Goal: Task Accomplishment & Management: Manage account settings

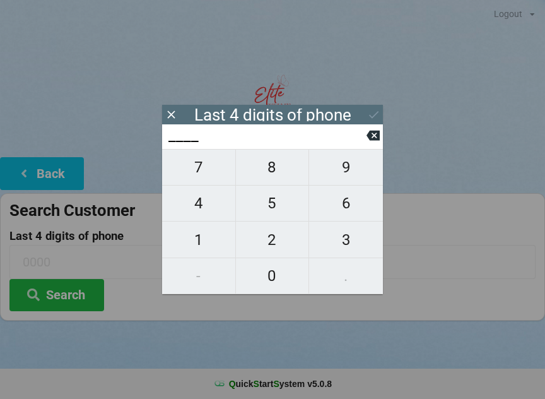
click at [211, 204] on span "4" at bounding box center [198, 203] width 73 height 27
type input "4___"
click at [209, 242] on span "1" at bounding box center [198, 240] width 73 height 27
type input "41__"
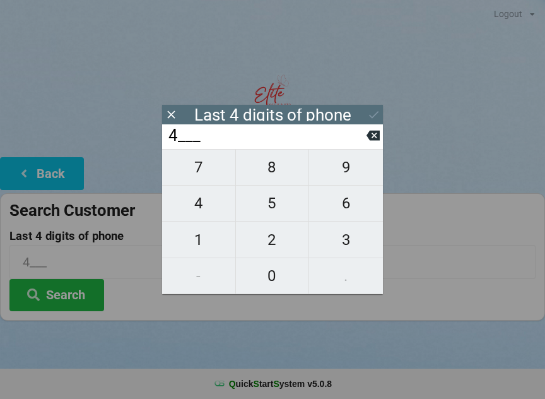
type input "41__"
click at [203, 247] on span "1" at bounding box center [198, 240] width 73 height 27
type input "411_"
click at [283, 242] on span "2" at bounding box center [272, 240] width 73 height 27
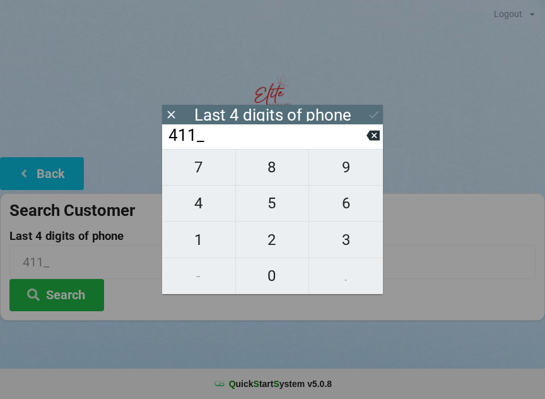
type input "4112"
click at [374, 116] on icon at bounding box center [373, 115] width 9 height 8
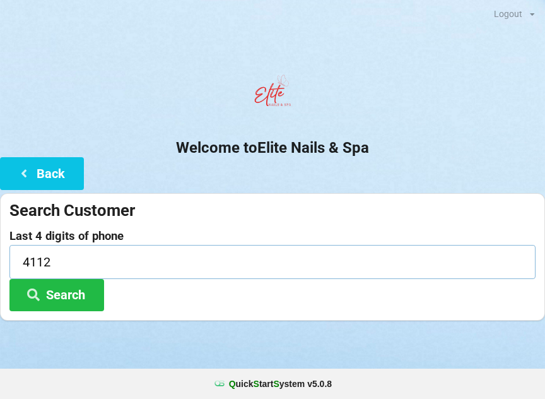
click at [81, 276] on input "4112" at bounding box center [272, 261] width 526 height 33
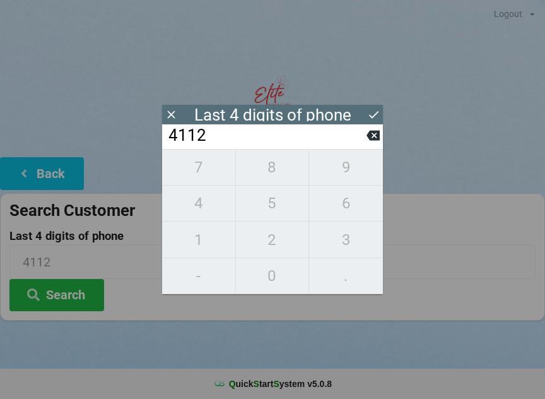
click at [78, 292] on button "Search" at bounding box center [56, 295] width 95 height 32
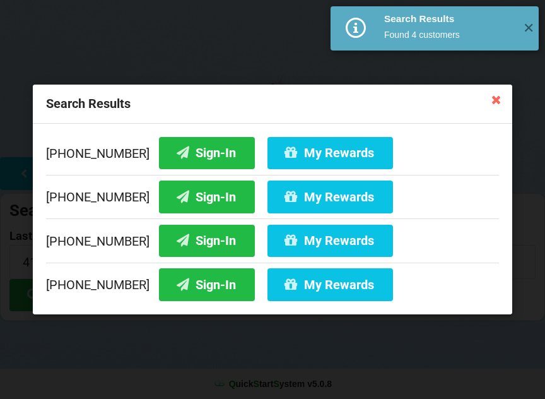
click at [74, 299] on div "[PHONE_NUMBER] Sign-In My Rewards" at bounding box center [272, 282] width 453 height 38
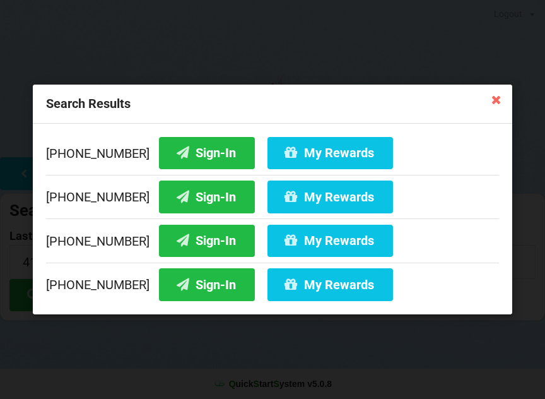
click at [191, 240] on button "Sign-In" at bounding box center [207, 241] width 96 height 32
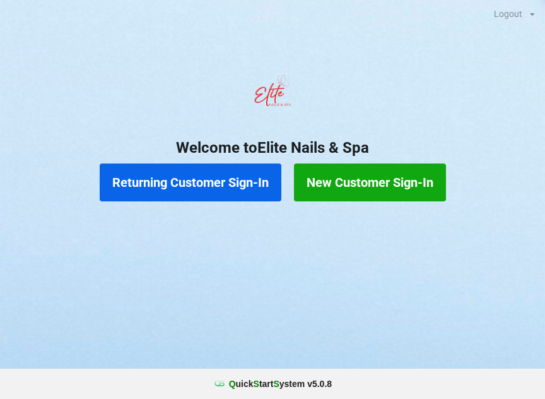
click at [243, 189] on button "Returning Customer Sign-In" at bounding box center [191, 182] width 182 height 38
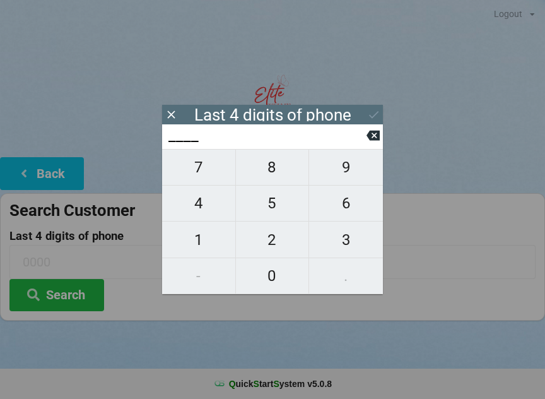
click at [203, 211] on span "4" at bounding box center [198, 203] width 73 height 27
type input "4___"
click at [201, 242] on span "1" at bounding box center [198, 240] width 73 height 27
type input "41__"
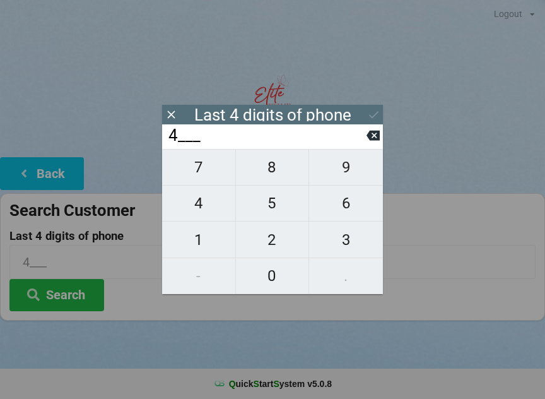
type input "41__"
click at [197, 239] on span "1" at bounding box center [198, 240] width 73 height 27
type input "411_"
click at [272, 240] on span "2" at bounding box center [272, 240] width 73 height 27
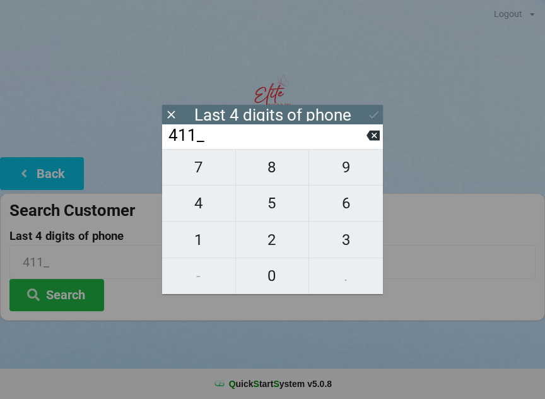
type input "4112"
click at [370, 115] on icon at bounding box center [373, 115] width 9 height 8
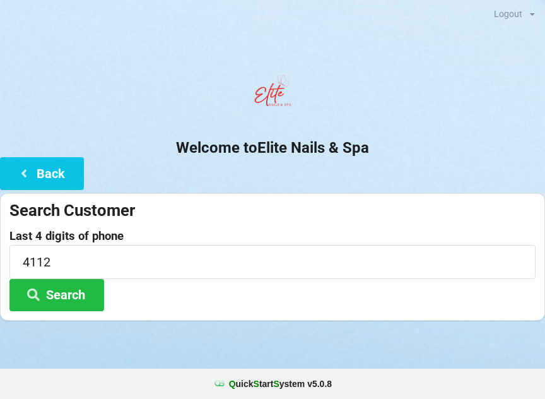
click at [86, 292] on button "Search" at bounding box center [56, 295] width 95 height 32
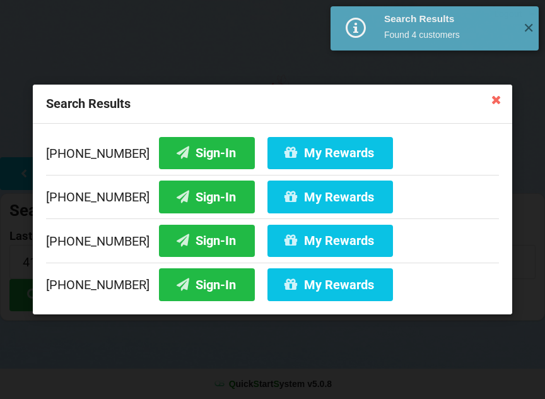
click at [344, 242] on button "My Rewards" at bounding box center [331, 241] width 126 height 32
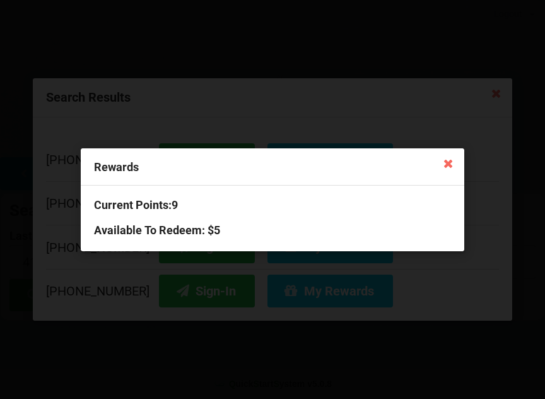
click at [447, 165] on icon at bounding box center [448, 163] width 20 height 20
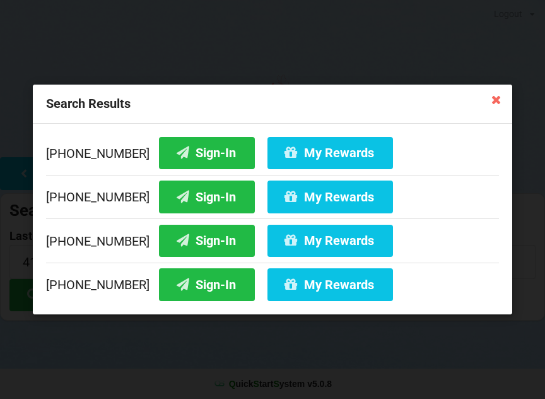
click at [486, 103] on icon at bounding box center [496, 99] width 20 height 20
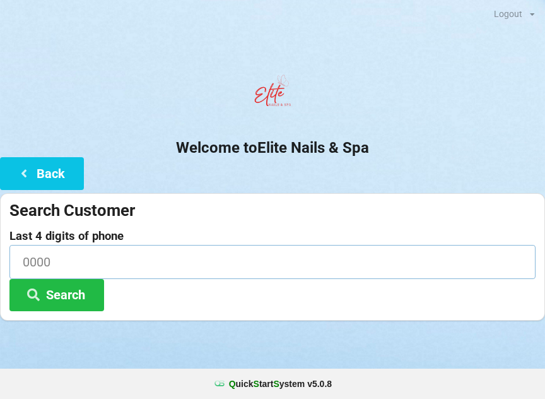
click at [140, 260] on input at bounding box center [272, 261] width 526 height 33
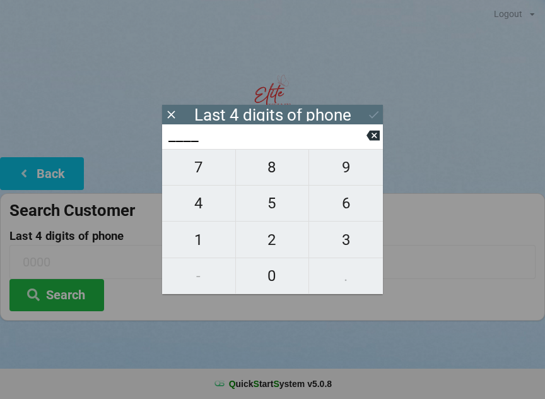
click at [353, 173] on span "9" at bounding box center [346, 167] width 74 height 27
type input "9___"
click at [276, 172] on span "8" at bounding box center [272, 167] width 73 height 27
type input "98__"
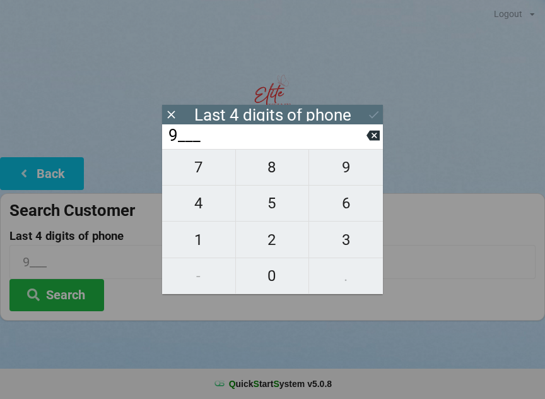
type input "98__"
click at [276, 246] on span "2" at bounding box center [272, 240] width 73 height 27
type input "982_"
click at [202, 177] on span "7" at bounding box center [198, 167] width 73 height 27
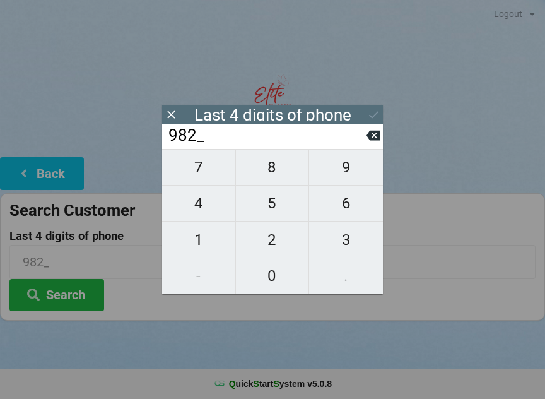
type input "9827"
click at [367, 108] on icon at bounding box center [373, 114] width 13 height 13
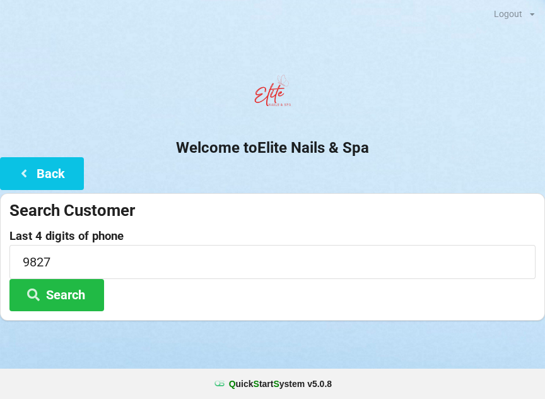
click at [61, 295] on button "Search" at bounding box center [56, 295] width 95 height 32
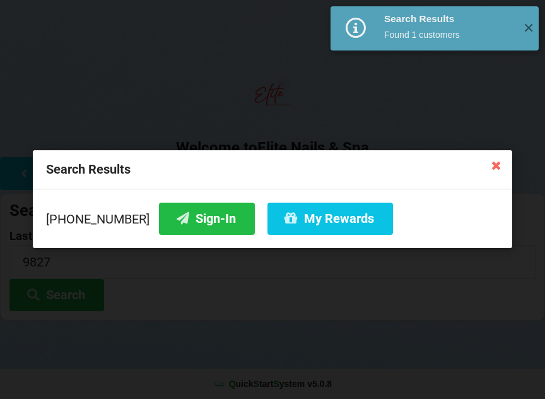
click at [189, 216] on button "Sign-In" at bounding box center [207, 219] width 96 height 32
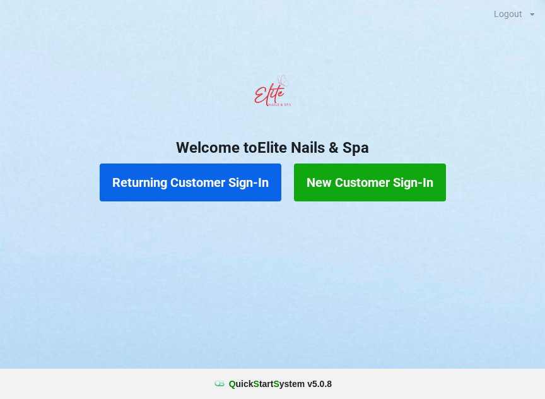
click at [225, 184] on button "Returning Customer Sign-In" at bounding box center [191, 182] width 182 height 38
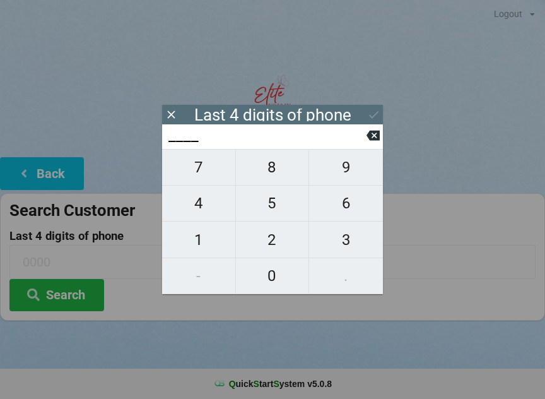
click at [347, 205] on span "6" at bounding box center [346, 203] width 74 height 27
type input "6___"
click at [271, 212] on span "5" at bounding box center [272, 203] width 73 height 27
type input "65__"
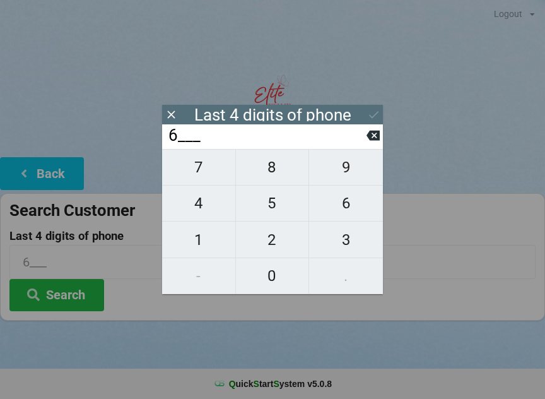
type input "65__"
click at [270, 214] on span "5" at bounding box center [272, 203] width 73 height 27
type input "655_"
click at [269, 174] on span "8" at bounding box center [272, 167] width 73 height 27
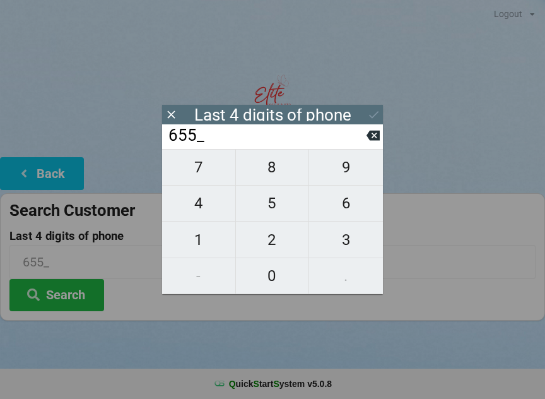
type input "6558"
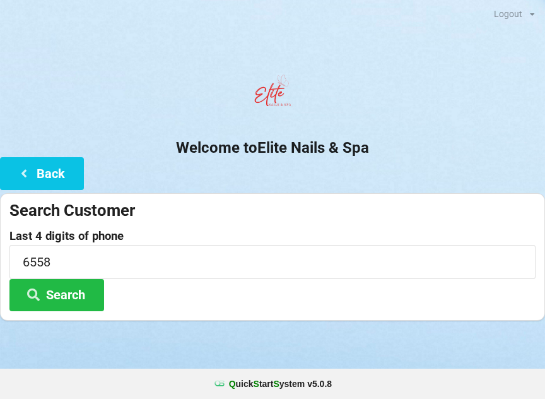
click at [69, 302] on button "Search" at bounding box center [56, 295] width 95 height 32
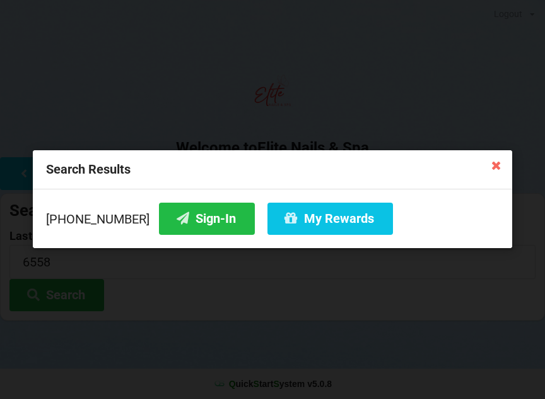
click at [199, 223] on button "Sign-In" at bounding box center [207, 219] width 96 height 32
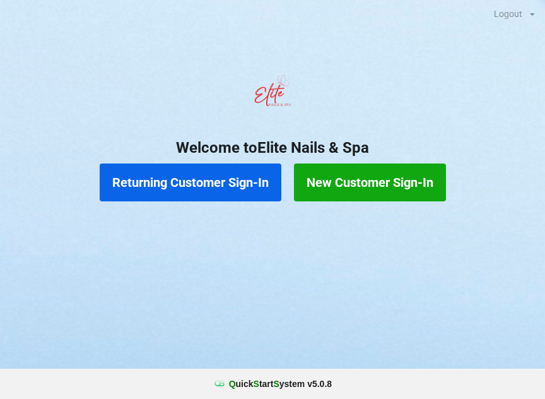
click at [231, 183] on button "Returning Customer Sign-In" at bounding box center [191, 182] width 182 height 38
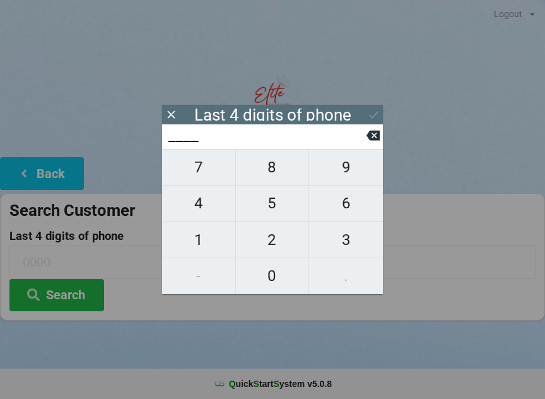
click at [350, 214] on span "6" at bounding box center [346, 203] width 74 height 27
type input "6___"
click at [350, 214] on span "6" at bounding box center [346, 203] width 74 height 27
type input "66__"
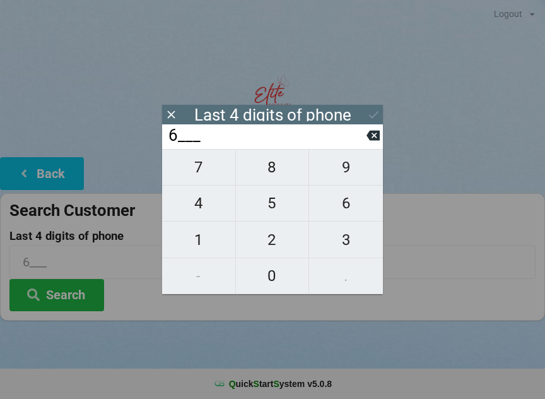
type input "66__"
click at [269, 211] on span "5" at bounding box center [272, 203] width 73 height 27
type input "665_"
click at [264, 211] on span "5" at bounding box center [272, 203] width 73 height 27
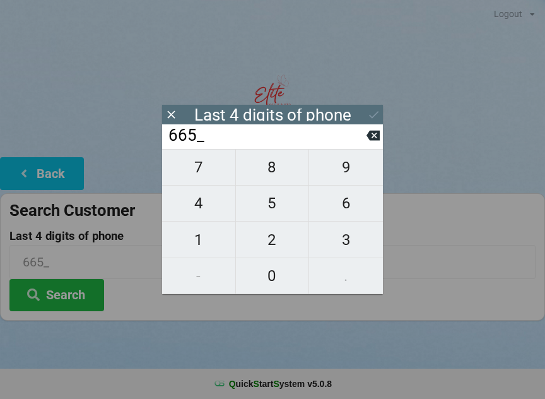
type input "6655"
click at [374, 140] on icon at bounding box center [373, 135] width 13 height 13
click at [365, 142] on input "665_" at bounding box center [266, 136] width 199 height 20
click at [361, 140] on input "665_" at bounding box center [266, 136] width 199 height 20
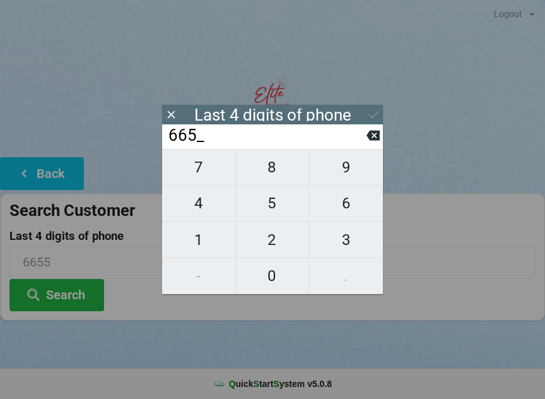
click at [364, 136] on input "665_" at bounding box center [266, 136] width 199 height 20
click at [365, 133] on input "665_" at bounding box center [266, 136] width 199 height 20
click at [364, 135] on input "665_" at bounding box center [266, 136] width 199 height 20
click at [376, 134] on icon at bounding box center [373, 135] width 13 height 13
click at [367, 139] on icon at bounding box center [373, 136] width 13 height 10
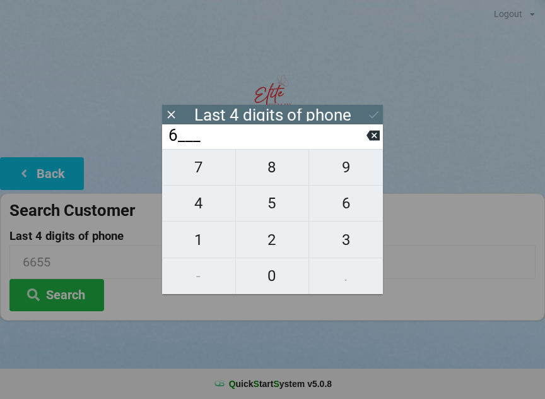
click at [369, 139] on icon at bounding box center [373, 136] width 13 height 10
click at [345, 209] on span "6" at bounding box center [346, 203] width 74 height 27
type input "6___"
click at [271, 205] on span "5" at bounding box center [272, 203] width 73 height 27
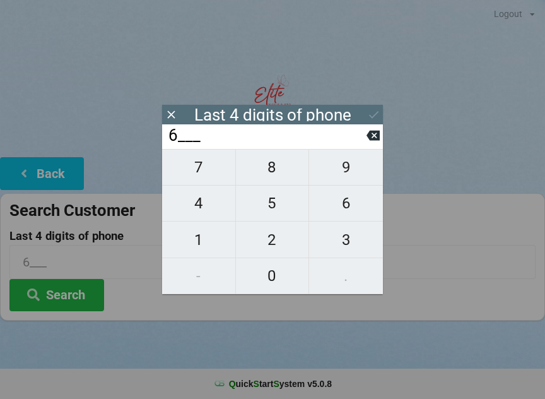
type input "65__"
click at [268, 206] on span "5" at bounding box center [272, 203] width 73 height 27
type input "655_"
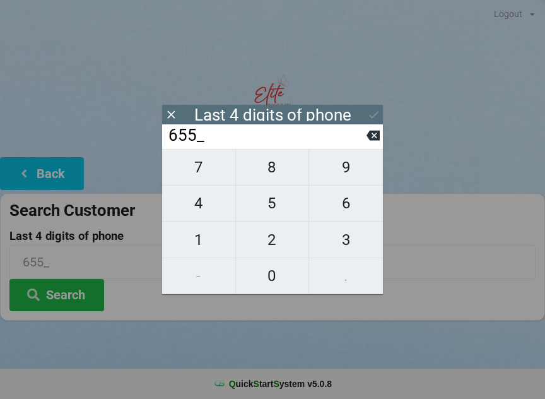
click at [273, 168] on span "8" at bounding box center [272, 167] width 73 height 27
type input "6558"
click at [77, 290] on button "Search" at bounding box center [56, 295] width 95 height 32
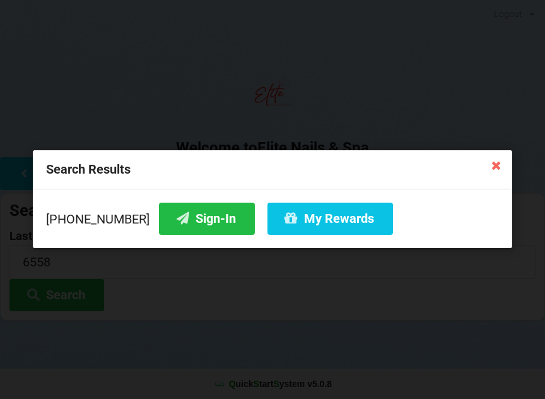
click at [293, 217] on button "My Rewards" at bounding box center [331, 219] width 126 height 32
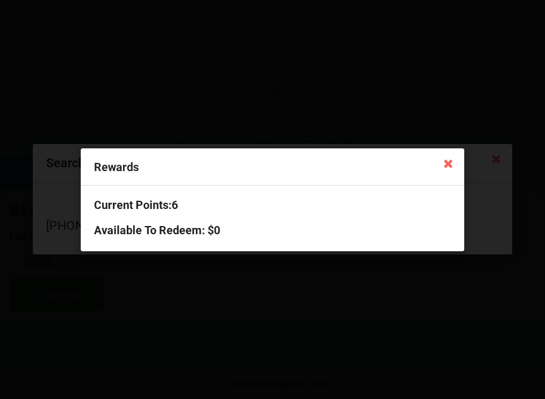
click at [439, 310] on div "Rewards Current Points: 6 Available To Redeem : $0" at bounding box center [272, 199] width 545 height 399
click at [111, 311] on div "Rewards Current Points: 6 Available To Redeem : $0" at bounding box center [272, 199] width 545 height 399
click at [445, 170] on icon at bounding box center [448, 163] width 20 height 20
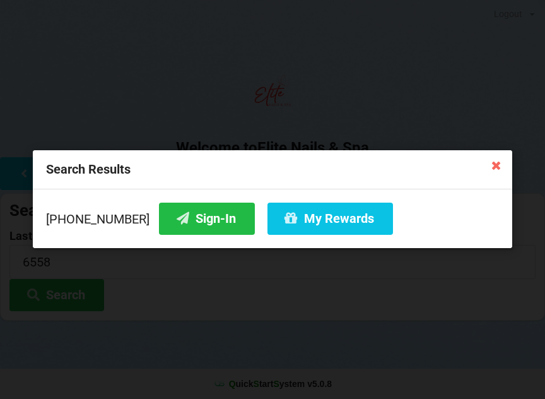
click at [191, 217] on button "Sign-In" at bounding box center [207, 219] width 96 height 32
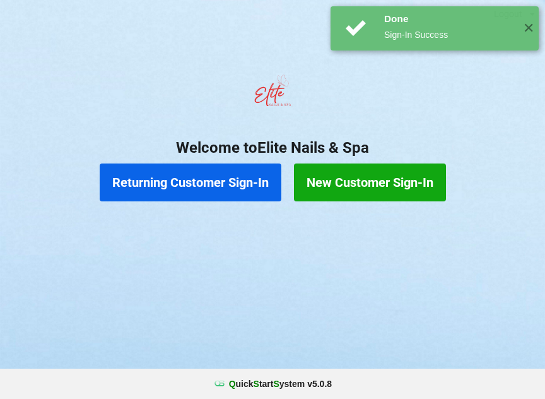
click at [186, 192] on button "Returning Customer Sign-In" at bounding box center [191, 182] width 182 height 38
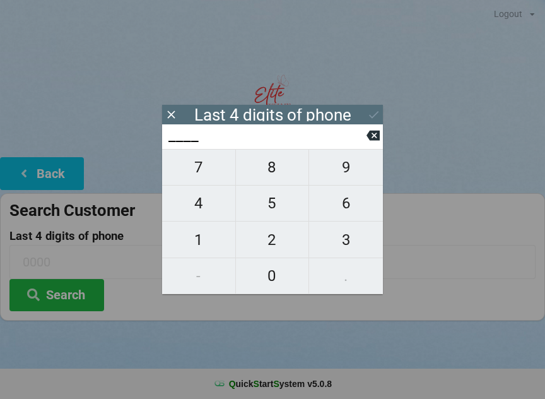
click at [344, 216] on span "6" at bounding box center [346, 203] width 74 height 27
type input "6___"
click at [274, 179] on span "8" at bounding box center [272, 167] width 73 height 27
type input "68__"
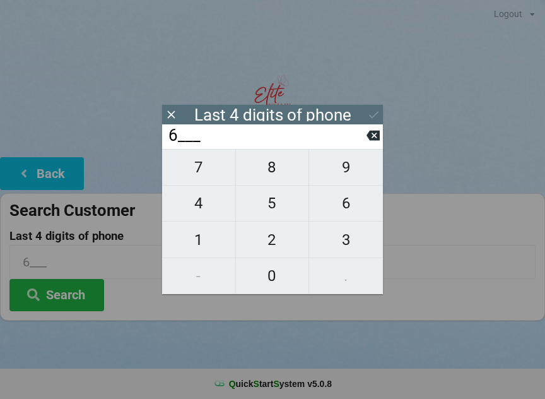
type input "68__"
click at [278, 246] on span "2" at bounding box center [272, 240] width 73 height 27
type input "682_"
click at [278, 281] on span "0" at bounding box center [272, 276] width 73 height 27
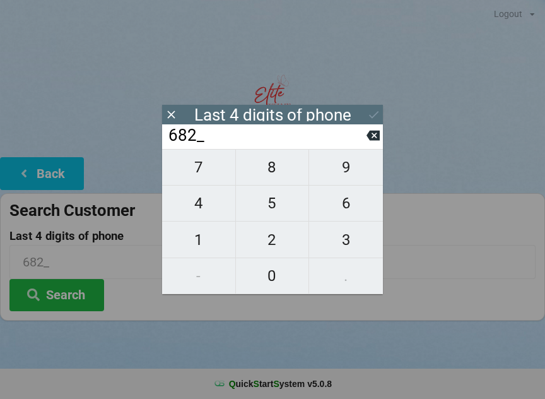
type input "6820"
click at [374, 115] on icon at bounding box center [373, 114] width 13 height 13
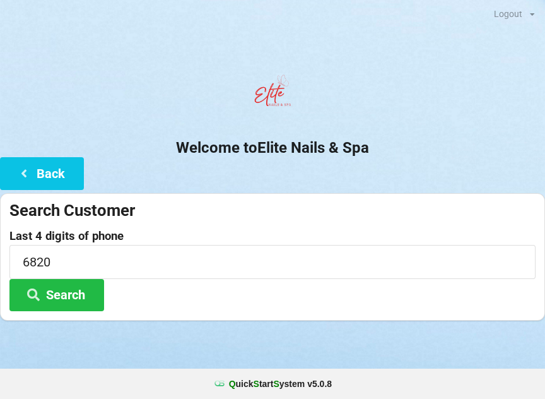
click at [87, 295] on button "Search" at bounding box center [56, 295] width 95 height 32
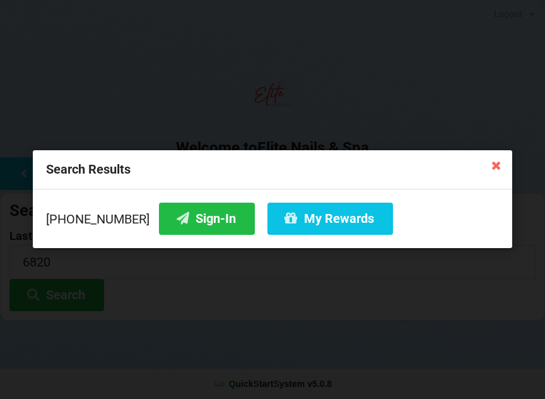
click at [197, 234] on button "Sign-In" at bounding box center [207, 219] width 96 height 32
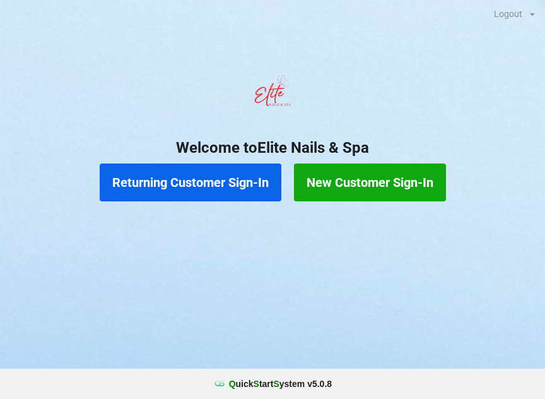
click at [216, 184] on button "Returning Customer Sign-In" at bounding box center [191, 182] width 182 height 38
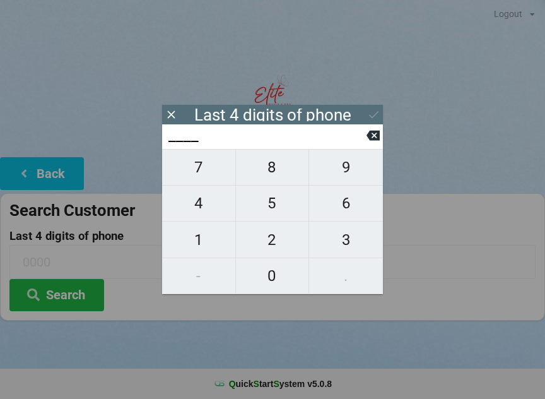
click at [203, 208] on span "4" at bounding box center [198, 203] width 73 height 27
type input "4___"
click at [206, 242] on span "1" at bounding box center [198, 240] width 73 height 27
type input "41__"
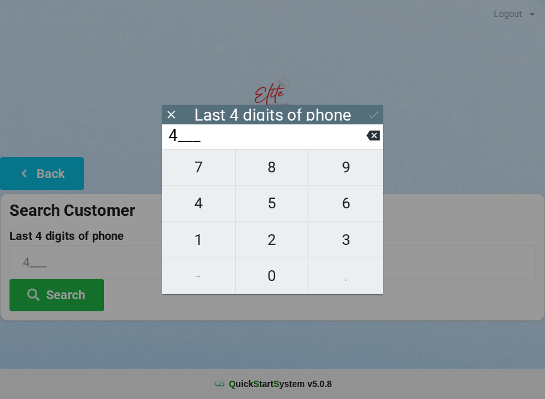
type input "41__"
click at [196, 241] on span "1" at bounding box center [198, 240] width 73 height 27
type input "411_"
click at [279, 252] on span "2" at bounding box center [272, 240] width 73 height 27
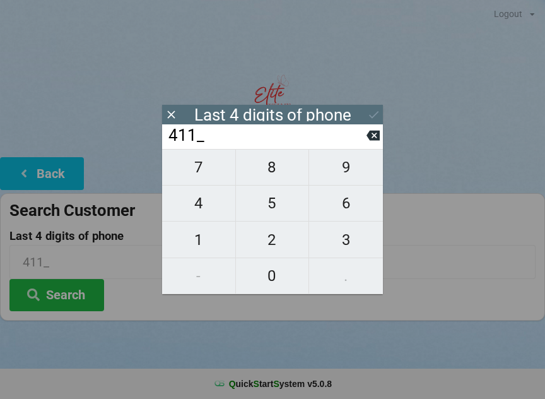
type input "4112"
click at [74, 300] on button "Search" at bounding box center [56, 295] width 95 height 32
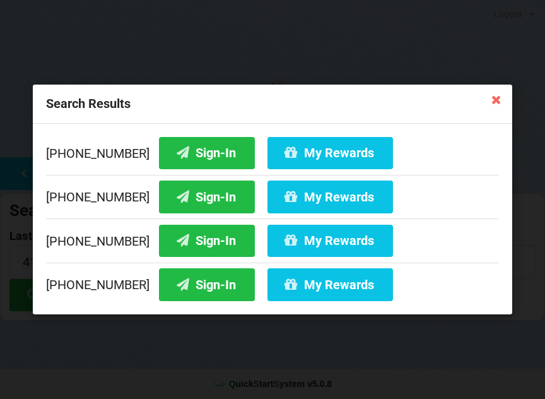
click at [321, 250] on button "My Rewards" at bounding box center [331, 241] width 126 height 32
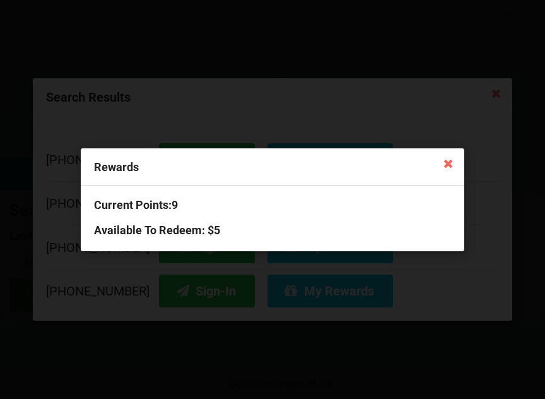
click at [452, 163] on icon at bounding box center [448, 163] width 20 height 20
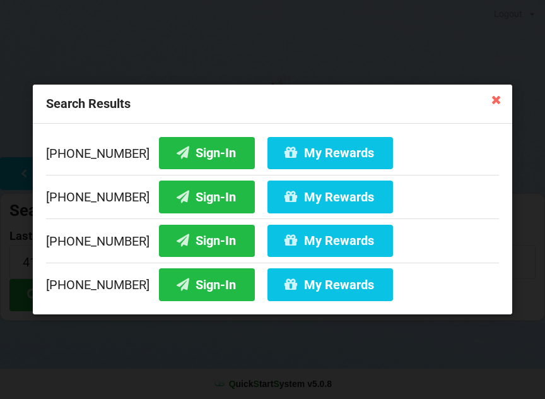
click at [498, 106] on icon at bounding box center [496, 99] width 20 height 20
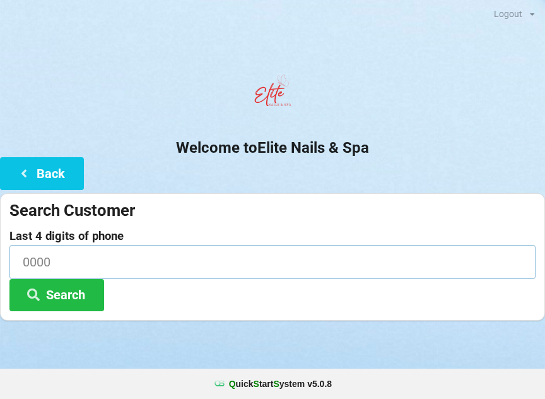
click at [76, 261] on input at bounding box center [272, 261] width 526 height 33
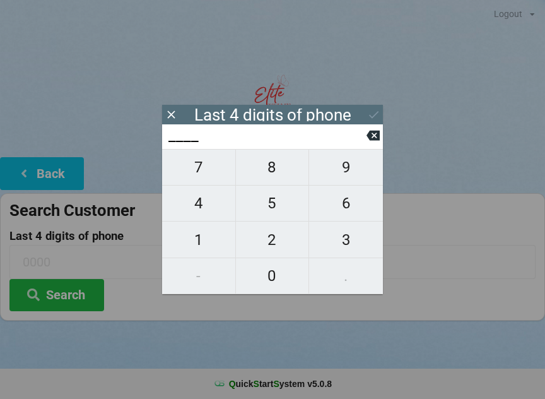
click at [200, 216] on span "4" at bounding box center [198, 203] width 73 height 27
type input "4___"
click at [201, 244] on span "1" at bounding box center [198, 240] width 73 height 27
type input "41__"
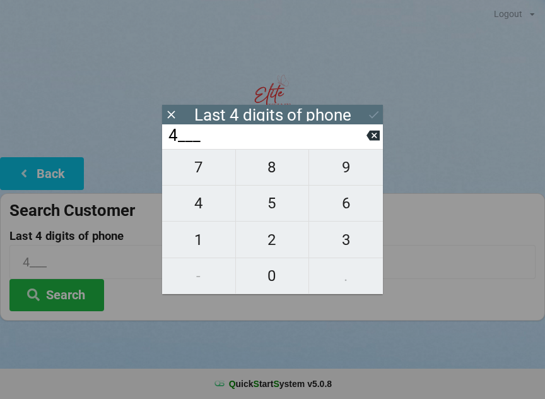
type input "41__"
click at [199, 243] on span "1" at bounding box center [198, 240] width 73 height 27
type input "411_"
click at [270, 246] on span "2" at bounding box center [272, 240] width 73 height 27
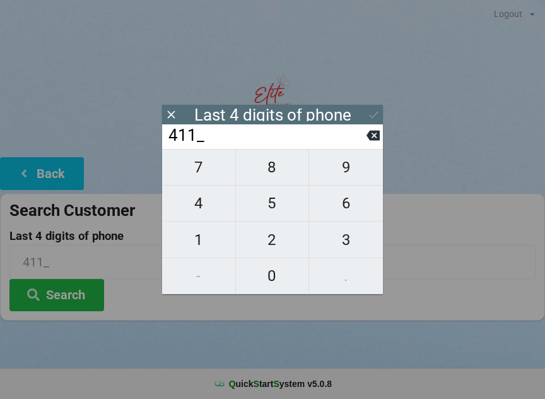
type input "4112"
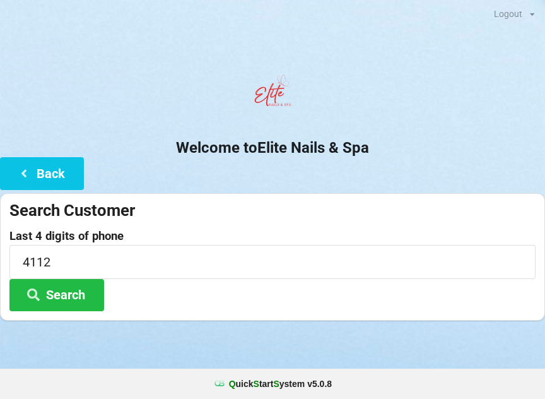
click at [92, 300] on button "Search" at bounding box center [56, 295] width 95 height 32
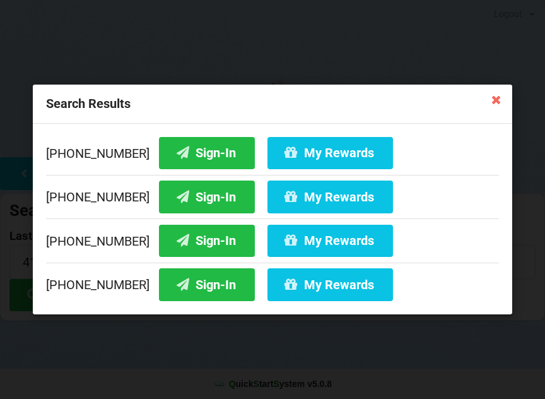
click at [201, 245] on button "Sign-In" at bounding box center [207, 241] width 96 height 32
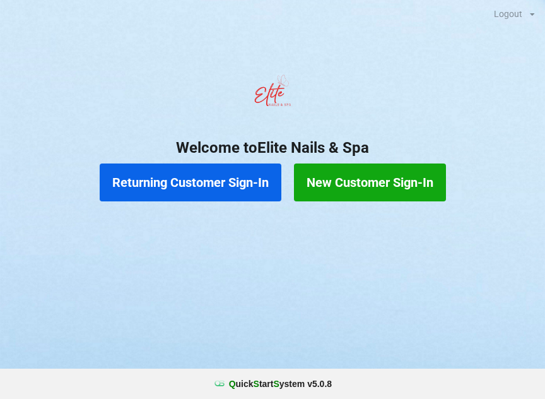
click at [149, 185] on button "Returning Customer Sign-In" at bounding box center [191, 182] width 182 height 38
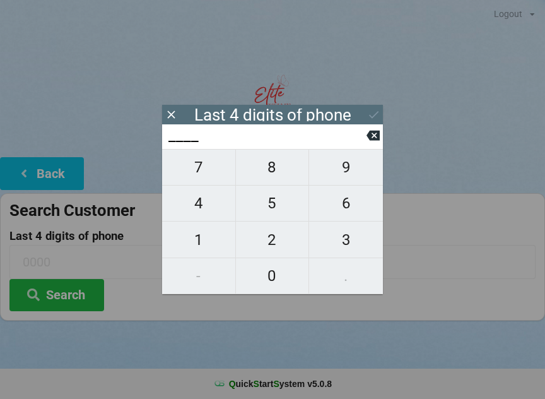
click at [208, 206] on span "4" at bounding box center [198, 203] width 73 height 27
type input "4___"
click at [271, 242] on span "2" at bounding box center [272, 240] width 73 height 27
type input "42__"
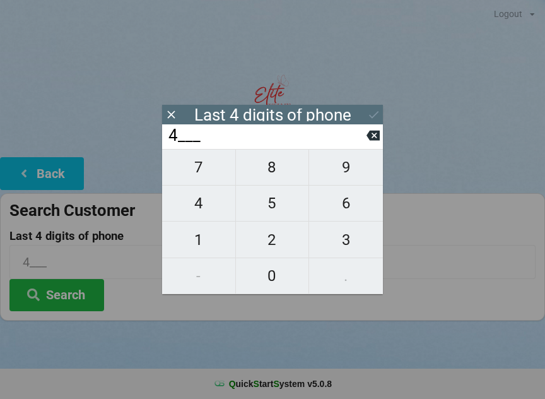
type input "42__"
click at [349, 245] on span "3" at bounding box center [346, 240] width 74 height 27
type input "423_"
click at [197, 206] on span "4" at bounding box center [198, 203] width 73 height 27
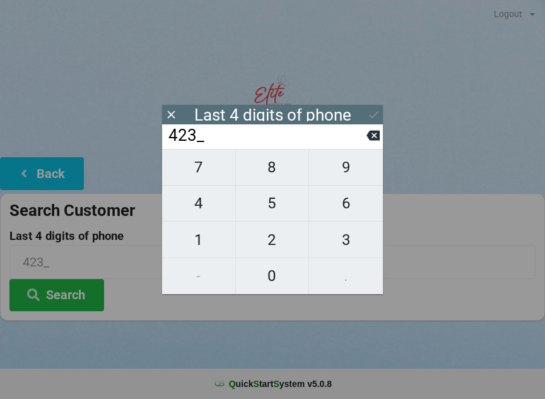
type input "4234"
click at [341, 237] on div "7 8 9 4 5 6 1 2 3 - 0 ." at bounding box center [272, 221] width 221 height 145
click at [372, 139] on icon at bounding box center [373, 136] width 13 height 10
click at [370, 141] on icon at bounding box center [373, 136] width 13 height 10
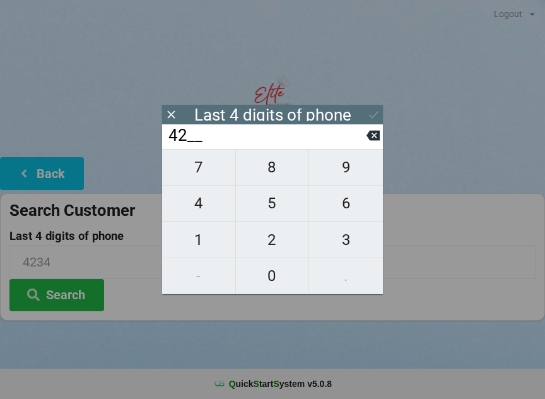
click at [370, 142] on icon at bounding box center [373, 135] width 13 height 13
click at [367, 142] on icon at bounding box center [373, 135] width 13 height 13
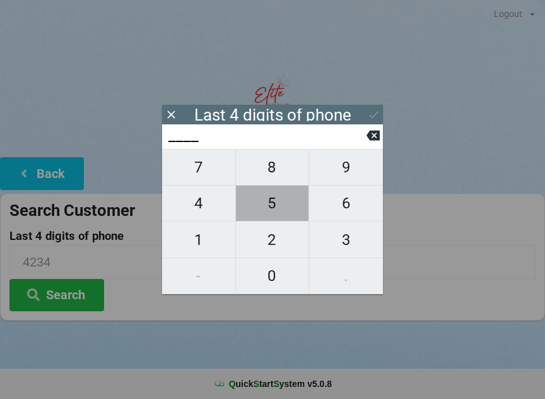
click at [273, 211] on span "5" at bounding box center [272, 203] width 73 height 27
type input "5___"
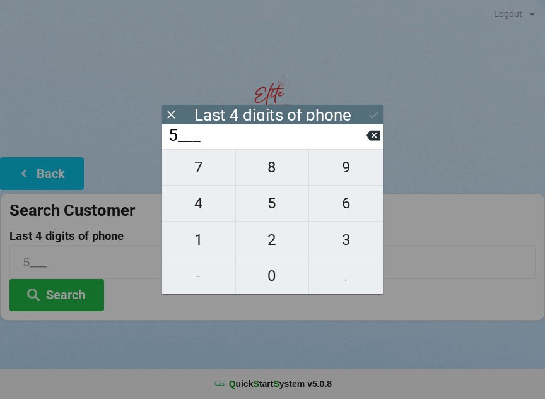
click at [196, 180] on span "7" at bounding box center [198, 167] width 73 height 27
type input "57__"
click at [203, 179] on span "7" at bounding box center [198, 167] width 73 height 27
type input "577_"
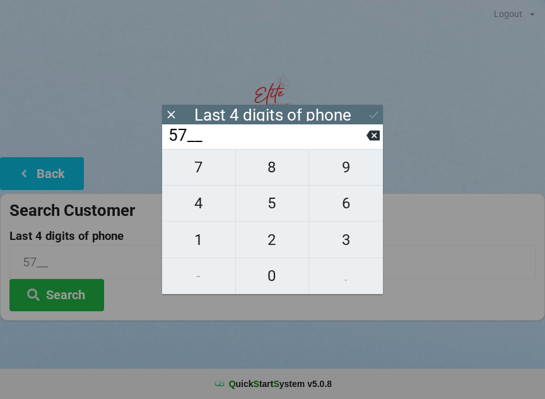
type input "577_"
click at [196, 179] on span "7" at bounding box center [198, 167] width 73 height 27
type input "5777"
click at [372, 115] on icon at bounding box center [373, 114] width 13 height 13
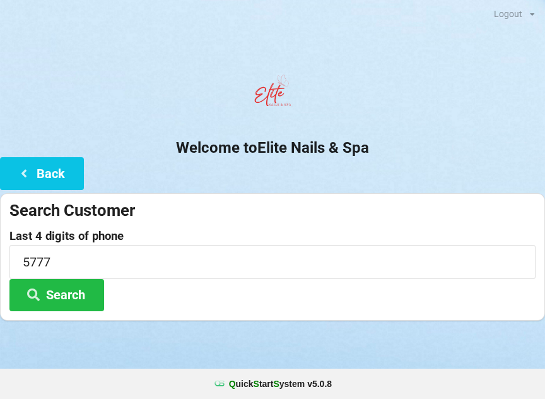
click at [62, 298] on button "Search" at bounding box center [56, 295] width 95 height 32
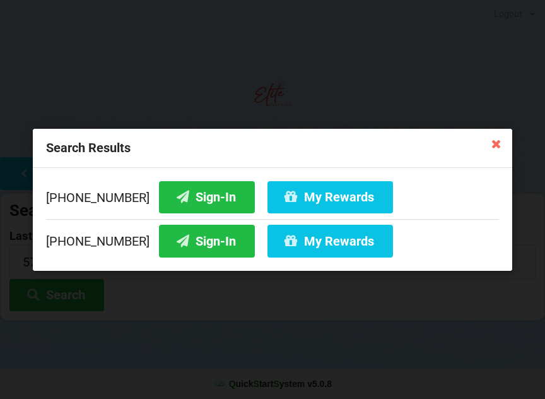
click at [175, 191] on icon at bounding box center [182, 196] width 15 height 11
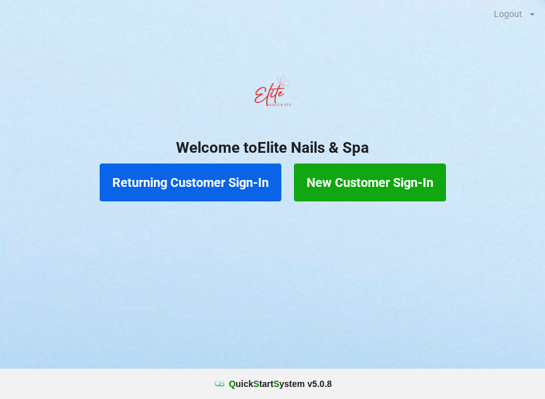
click at [220, 184] on button "Returning Customer Sign-In" at bounding box center [191, 182] width 182 height 38
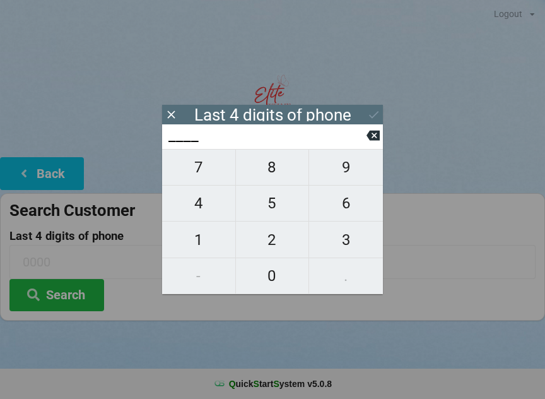
click at [210, 177] on span "7" at bounding box center [198, 167] width 73 height 27
type input "7___"
click at [201, 206] on span "4" at bounding box center [198, 203] width 73 height 27
type input "74__"
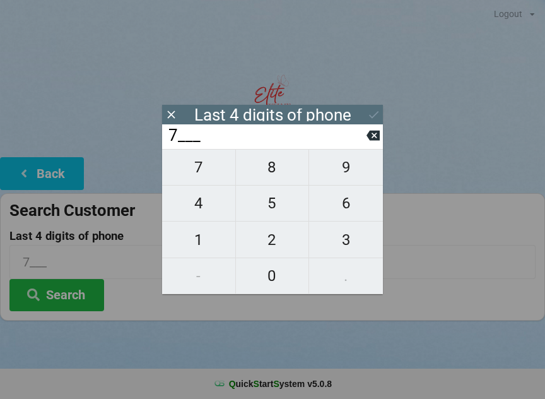
type input "74__"
click at [343, 242] on span "3" at bounding box center [346, 240] width 74 height 27
type input "743_"
click at [203, 168] on span "7" at bounding box center [198, 167] width 73 height 27
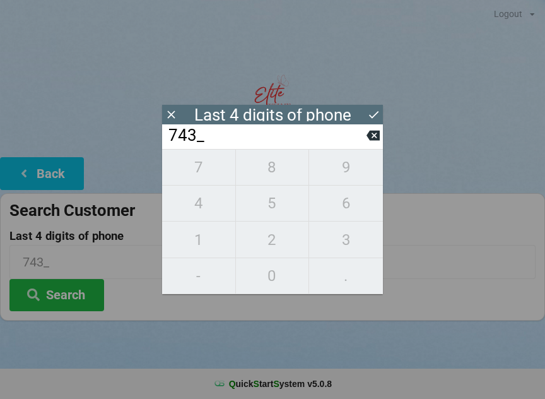
type input "7437"
click at [372, 113] on icon at bounding box center [373, 114] width 13 height 13
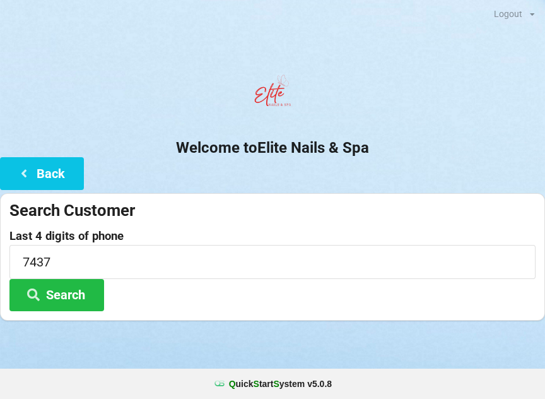
click at [82, 292] on button "Search" at bounding box center [56, 295] width 95 height 32
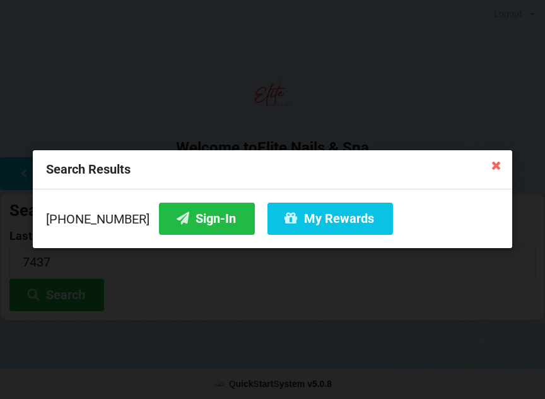
click at [198, 220] on button "Sign-In" at bounding box center [207, 219] width 96 height 32
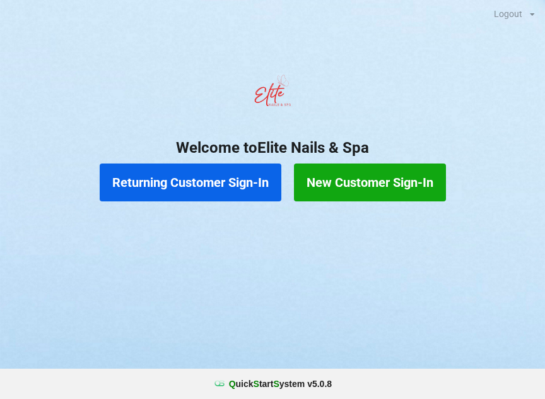
click at [231, 182] on button "Returning Customer Sign-In" at bounding box center [191, 182] width 182 height 38
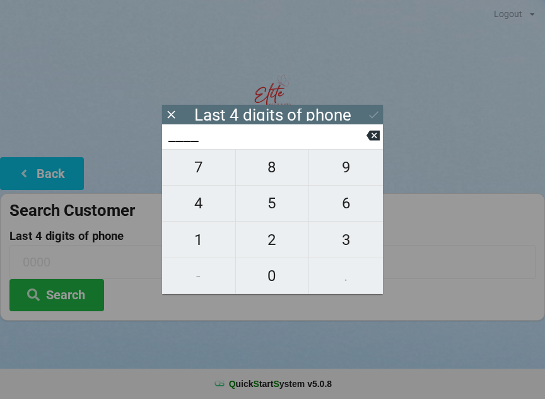
click at [203, 204] on span "4" at bounding box center [198, 203] width 73 height 27
type input "4___"
click at [371, 141] on icon at bounding box center [373, 136] width 13 height 10
click at [207, 174] on span "7" at bounding box center [198, 167] width 73 height 27
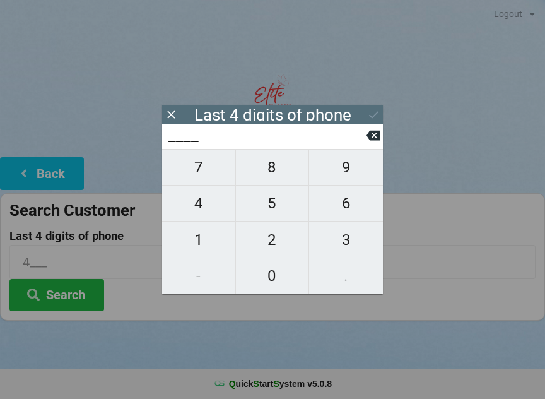
type input "7___"
click at [205, 209] on span "4" at bounding box center [198, 203] width 73 height 27
type input "74__"
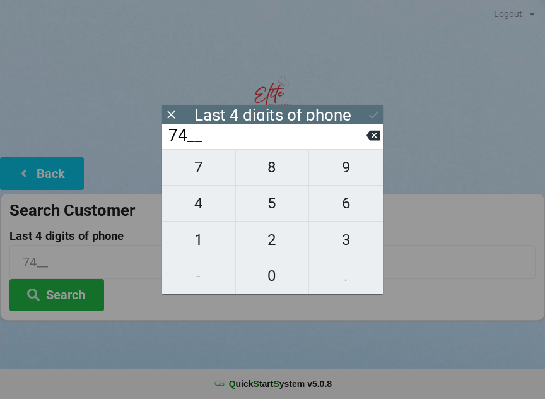
click at [333, 242] on span "3" at bounding box center [346, 240] width 74 height 27
type input "743_"
click at [202, 178] on span "7" at bounding box center [198, 167] width 73 height 27
type input "7437"
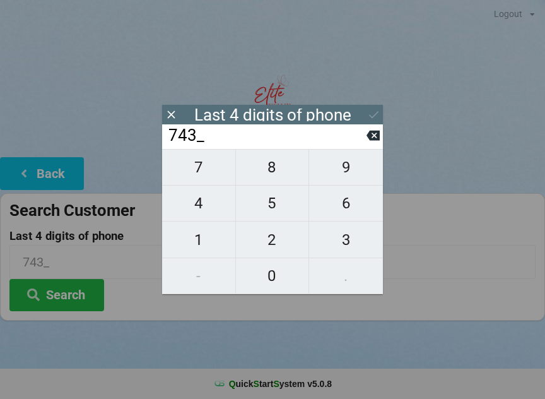
type input "7437"
click at [371, 109] on icon at bounding box center [373, 114] width 13 height 13
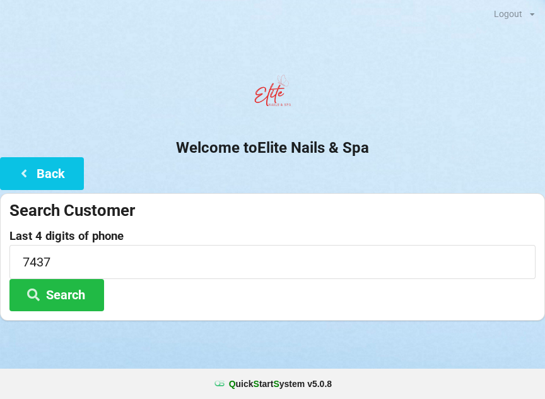
click at [74, 301] on button "Search" at bounding box center [56, 295] width 95 height 32
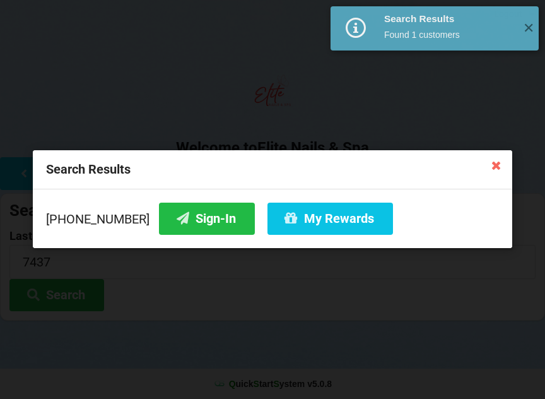
click at [314, 220] on button "My Rewards" at bounding box center [331, 219] width 126 height 32
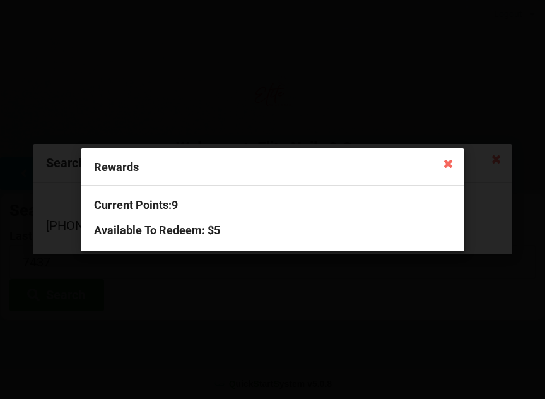
click at [196, 213] on div "Current Points: 9 Available To Redeem : $5" at bounding box center [273, 218] width 384 height 65
click at [130, 172] on div "Rewards" at bounding box center [273, 166] width 384 height 37
click at [444, 168] on icon at bounding box center [448, 163] width 20 height 20
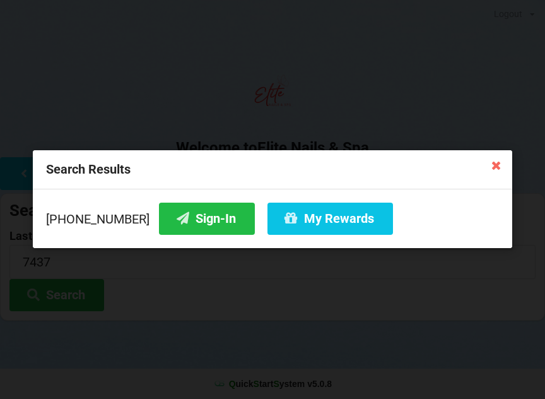
click at [189, 221] on button "Sign-In" at bounding box center [207, 219] width 96 height 32
